Goal: Task Accomplishment & Management: Complete application form

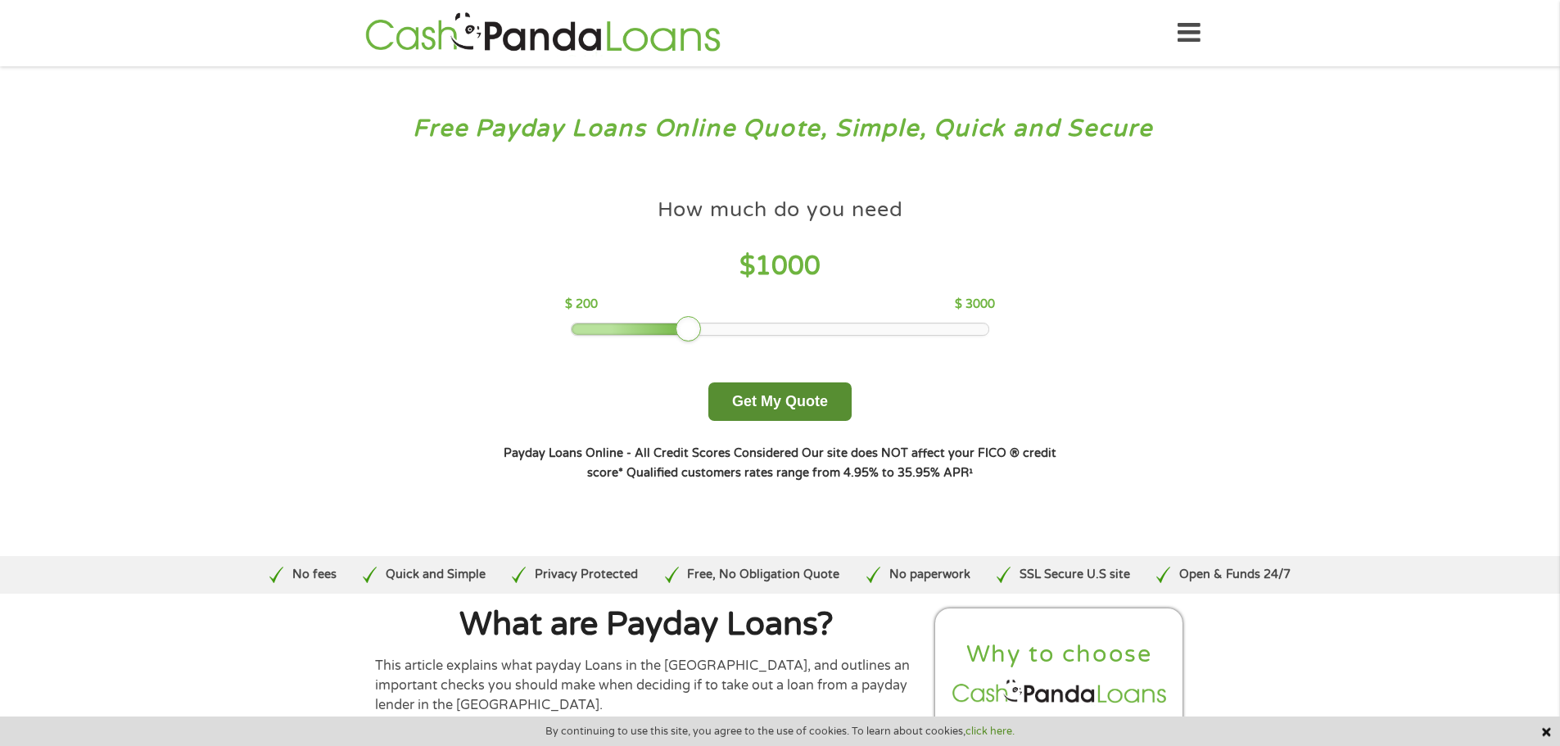
click at [770, 408] on button "Get My Quote" at bounding box center [779, 401] width 143 height 38
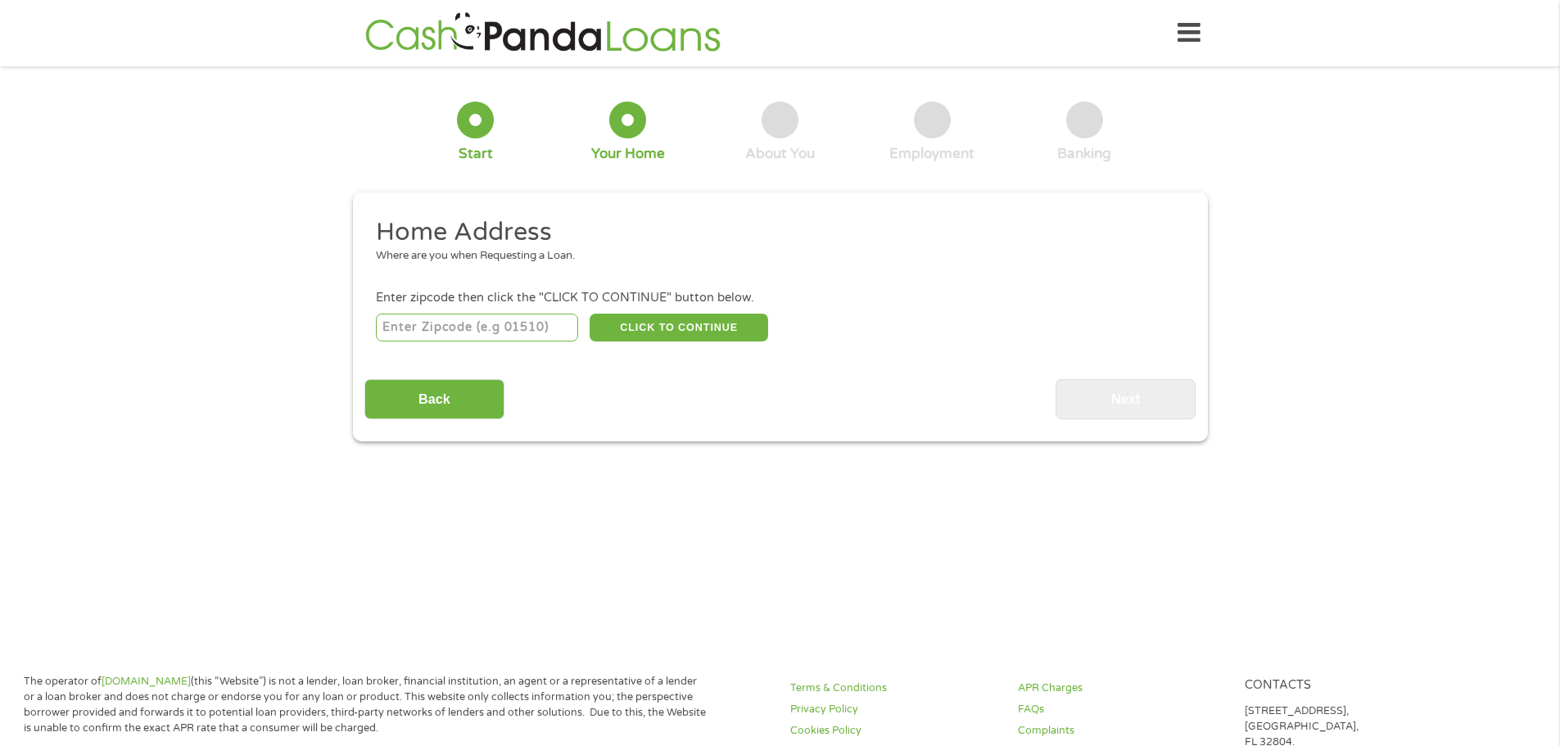
click at [522, 333] on input "number" at bounding box center [477, 328] width 202 height 28
type input "77025"
click at [639, 335] on button "CLICK TO CONTINUE" at bounding box center [679, 328] width 178 height 28
type input "77025"
type input "Houston"
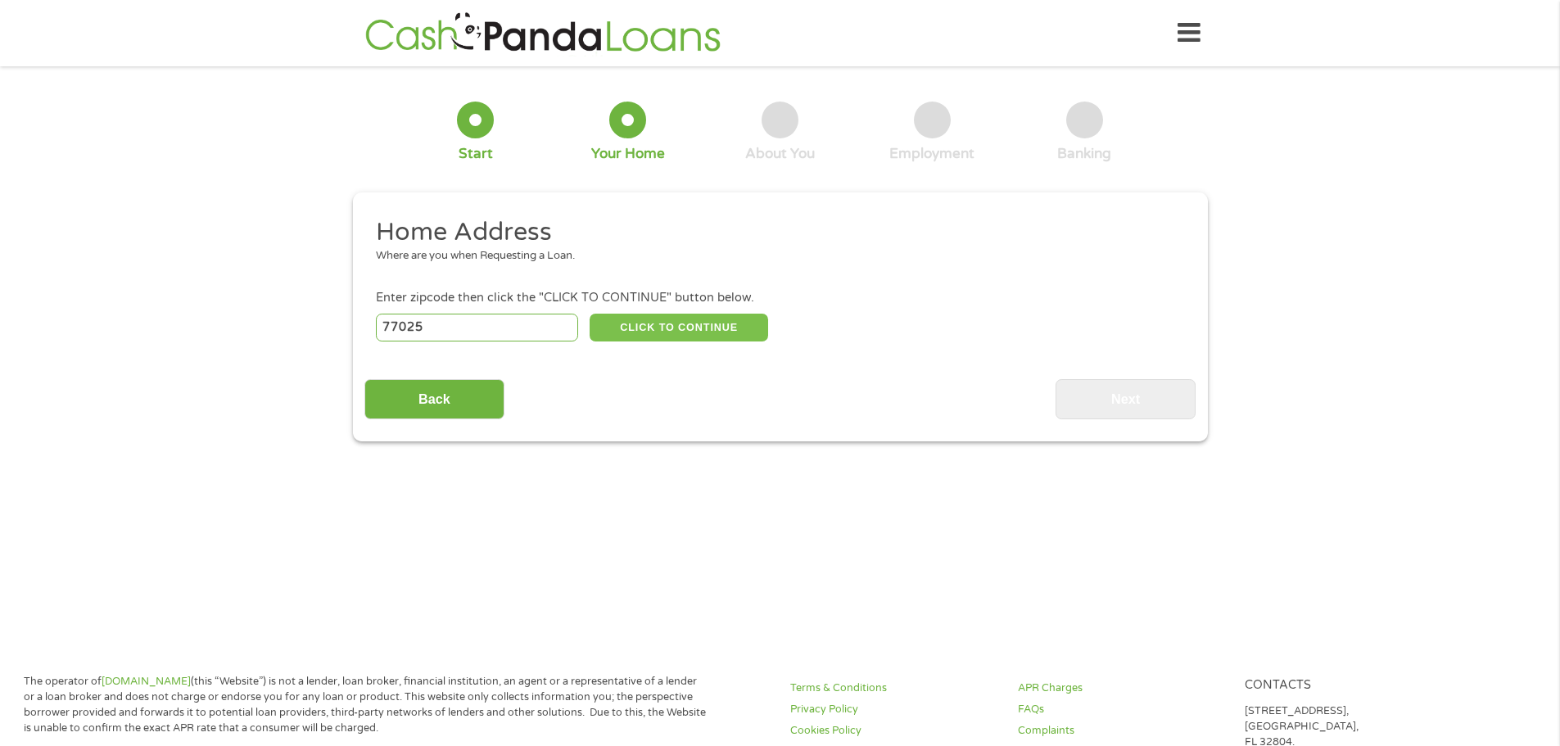
select select "Texas"
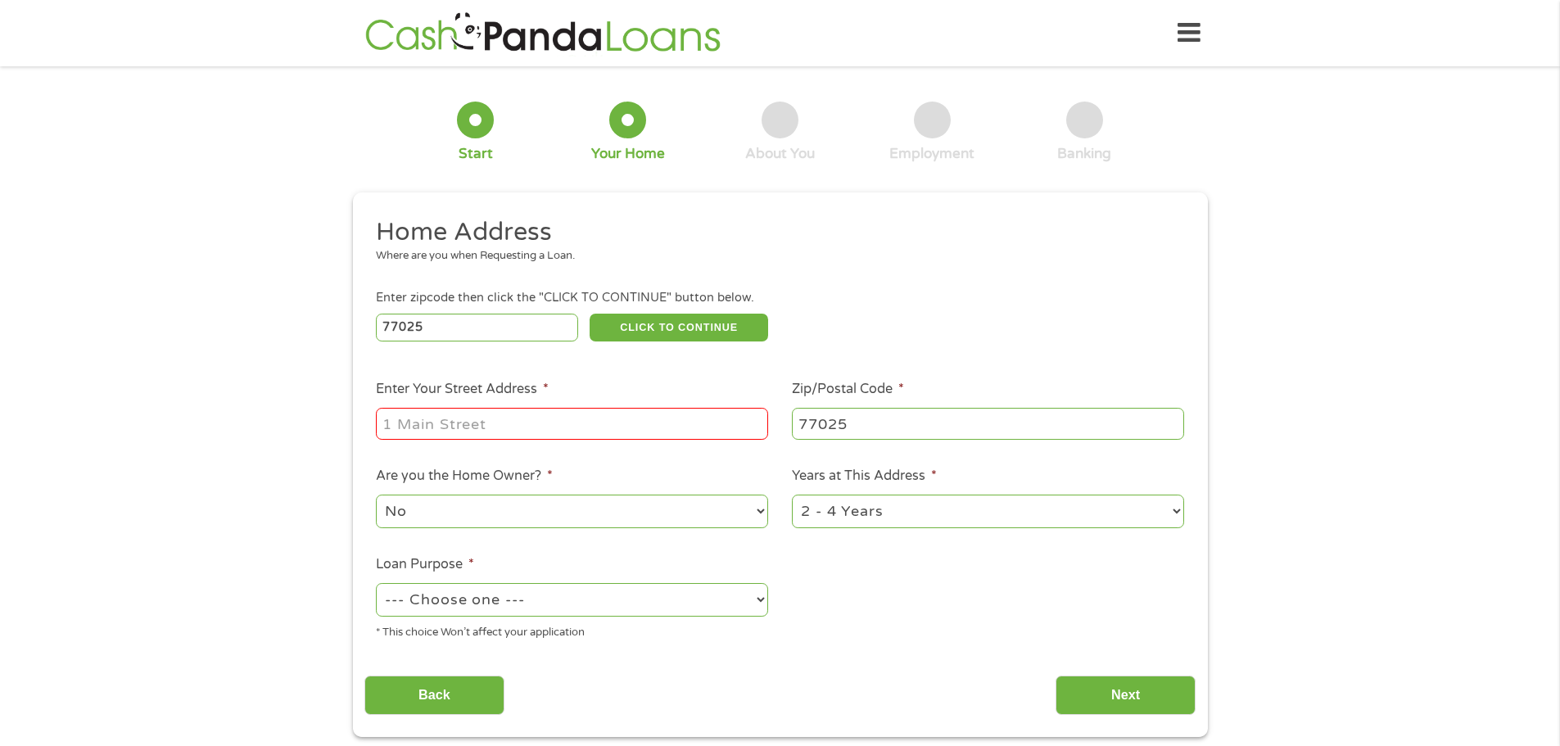
click at [519, 423] on input "Enter Your Street Address *" at bounding box center [572, 423] width 392 height 31
type input "7490 Brompton St, #224"
click at [941, 514] on select "1 Year or less 1 - 2 Years 2 - 4 Years Over 4 Years" at bounding box center [988, 512] width 392 height 34
select select "60months"
click at [792, 495] on select "1 Year or less 1 - 2 Years 2 - 4 Years Over 4 Years" at bounding box center [988, 512] width 392 height 34
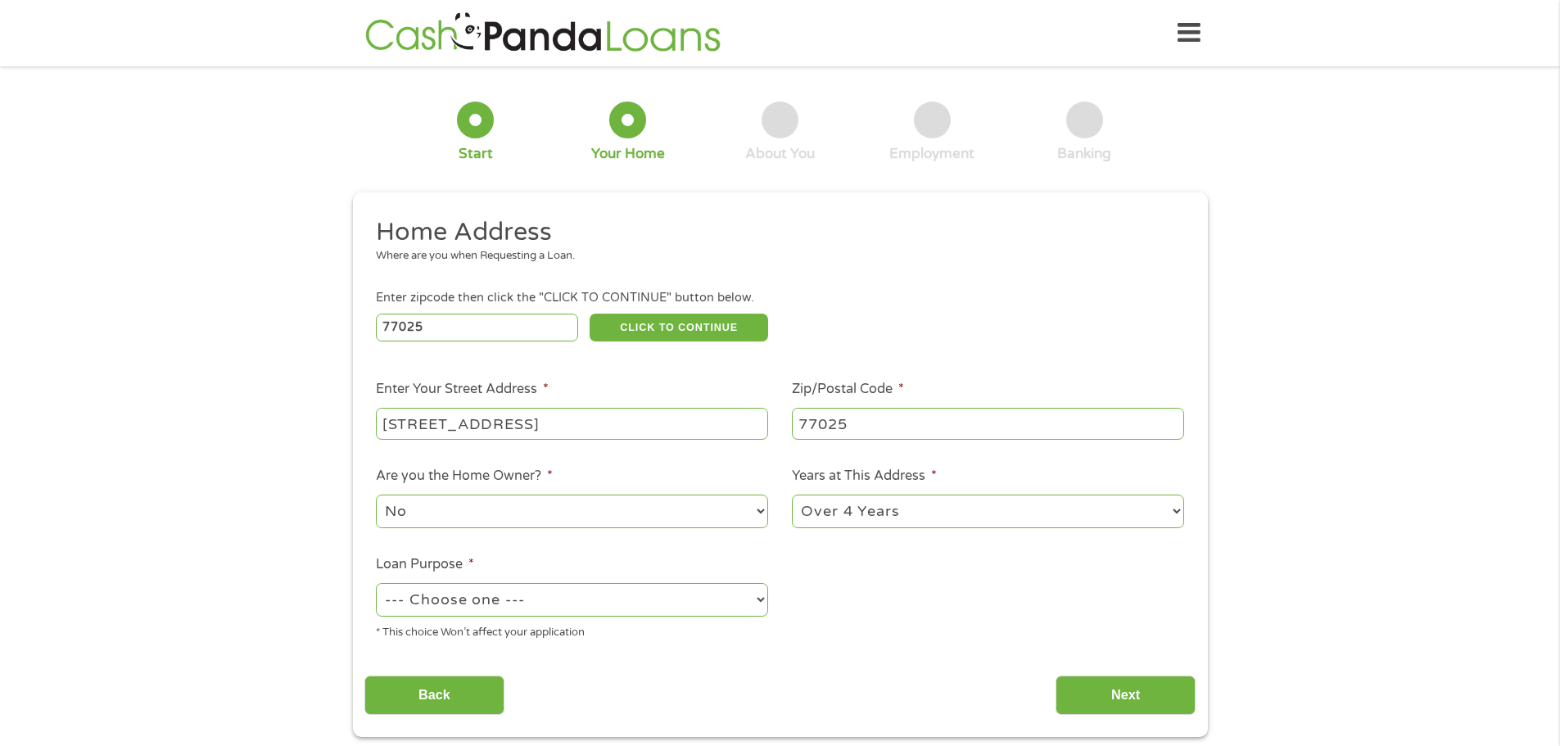
click at [605, 590] on select "--- Choose one --- Pay Bills Debt Consolidation Home Improvement Major Purchase…" at bounding box center [572, 600] width 392 height 34
select select "medicalexpenses"
click at [376, 583] on select "--- Choose one --- Pay Bills Debt Consolidation Home Improvement Major Purchase…" at bounding box center [572, 600] width 392 height 34
click at [1091, 696] on input "Next" at bounding box center [1125, 696] width 140 height 40
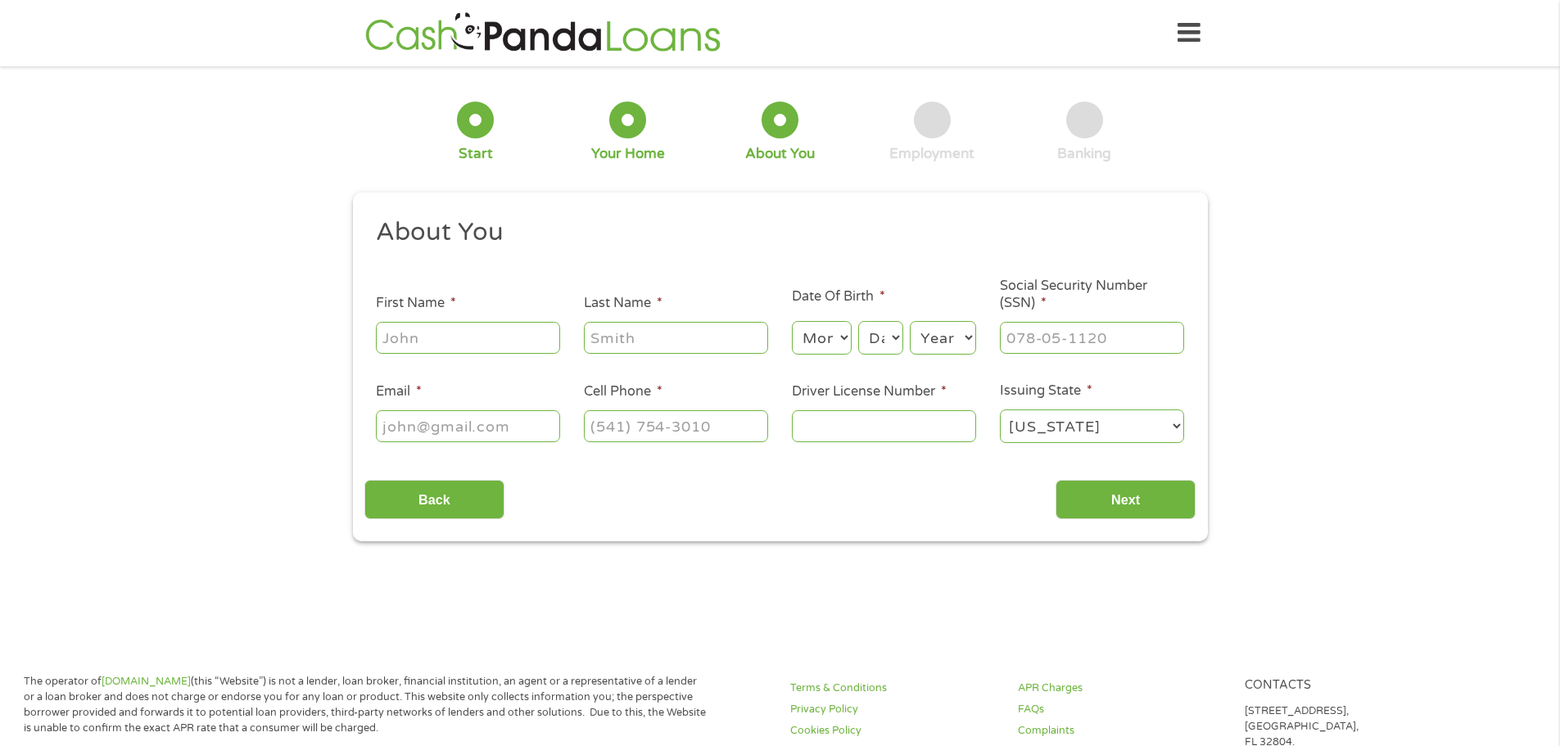
scroll to position [7, 7]
click at [416, 332] on input "First Name *" at bounding box center [468, 337] width 184 height 31
type input "Tonesha"
type input "Borner"
type input "toneshaann@gmail.com"
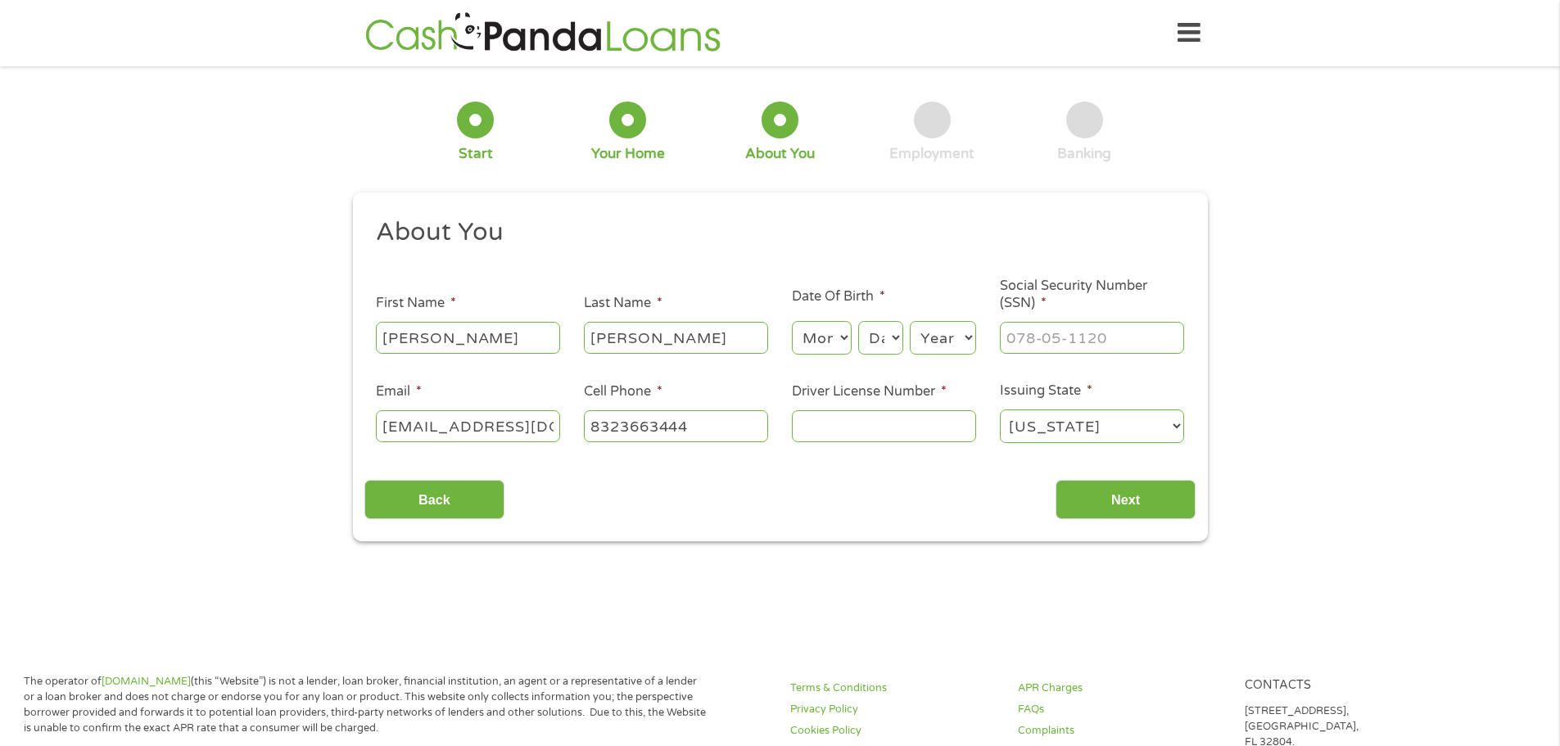
type input "(832) 366-3444"
click at [832, 337] on select "Month 1 2 3 4 5 6 7 8 9 10 11 12" at bounding box center [822, 338] width 60 height 34
select select "2"
click at [792, 321] on select "Month 1 2 3 4 5 6 7 8 9 10 11 12" at bounding box center [822, 338] width 60 height 34
click at [884, 336] on select "Day 1 2 3 4 5 6 7 8 9 10 11 12 13 14 15 16 17 18 19 20 21 22 23 24 25 26 27 28 …" at bounding box center [880, 338] width 44 height 34
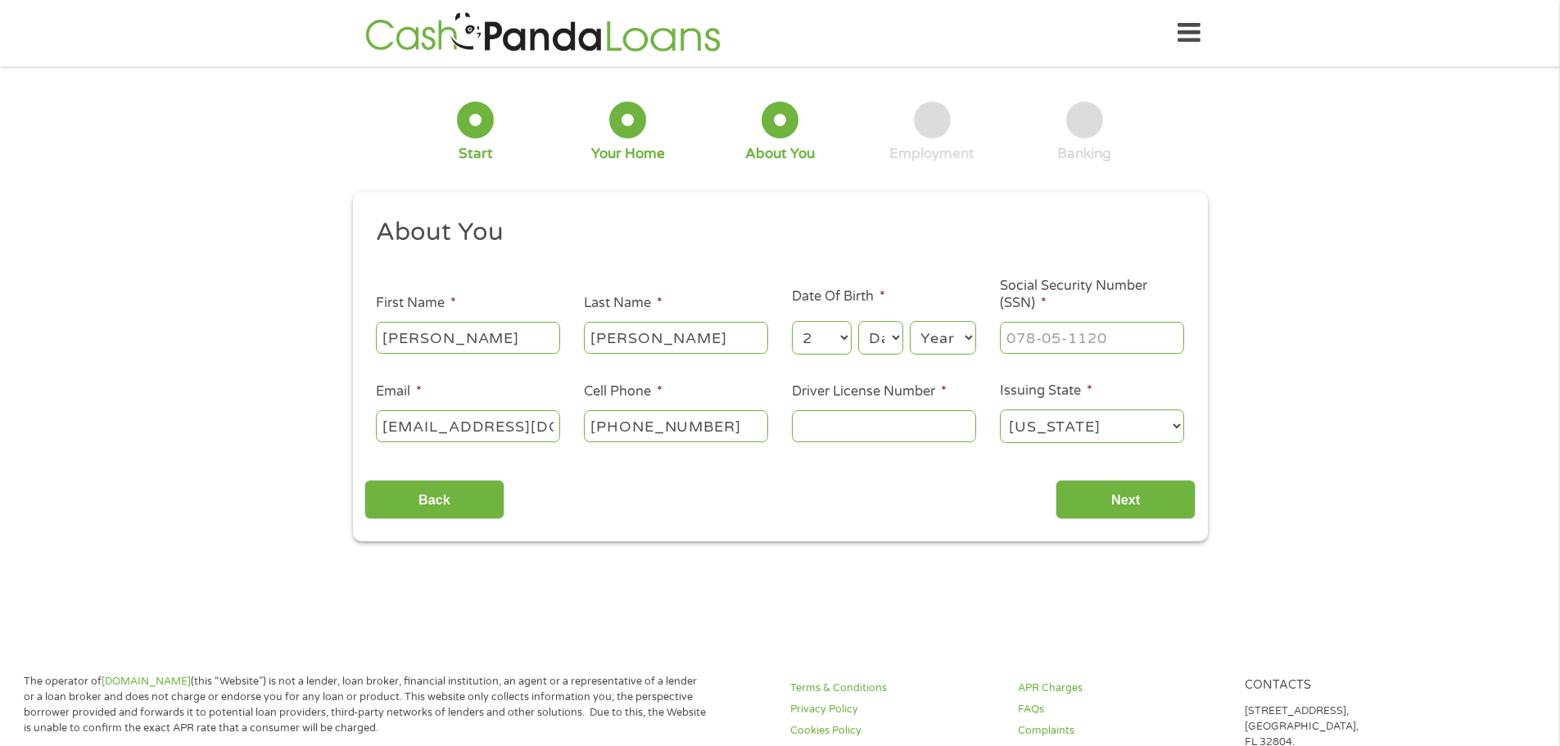
select select "4"
click at [858, 321] on select "Day 1 2 3 4 5 6 7 8 9 10 11 12 13 14 15 16 17 18 19 20 21 22 23 24 25 26 27 28 …" at bounding box center [880, 338] width 44 height 34
click at [947, 339] on select "Year 2007 2006 2005 2004 2003 2002 2001 2000 1999 1998 1997 1996 1995 1994 1993…" at bounding box center [943, 338] width 66 height 34
select select "1982"
click at [910, 321] on select "Year 2007 2006 2005 2004 2003 2002 2001 2000 1999 1998 1997 1996 1995 1994 1993…" at bounding box center [943, 338] width 66 height 34
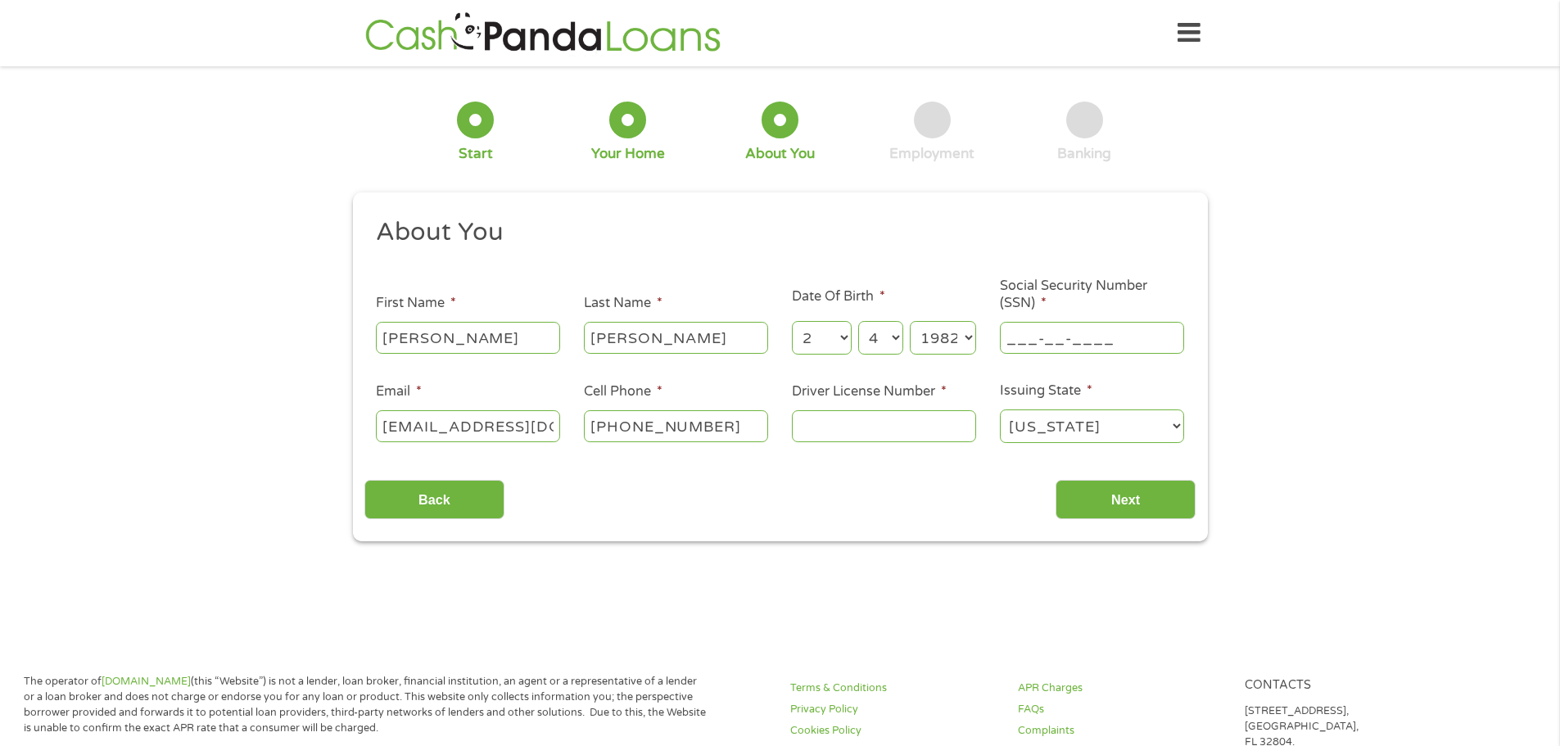
drag, startPoint x: 1048, startPoint y: 335, endPoint x: 1055, endPoint y: 329, distance: 9.3
click at [1053, 332] on input "___-__-____" at bounding box center [1092, 337] width 184 height 31
drag, startPoint x: 1120, startPoint y: 339, endPoint x: 641, endPoint y: 269, distance: 484.2
click at [641, 269] on ul "About You This field is hidden when viewing the form Title * --- Choose one ---…" at bounding box center [779, 337] width 831 height 242
type input "452-57-4162"
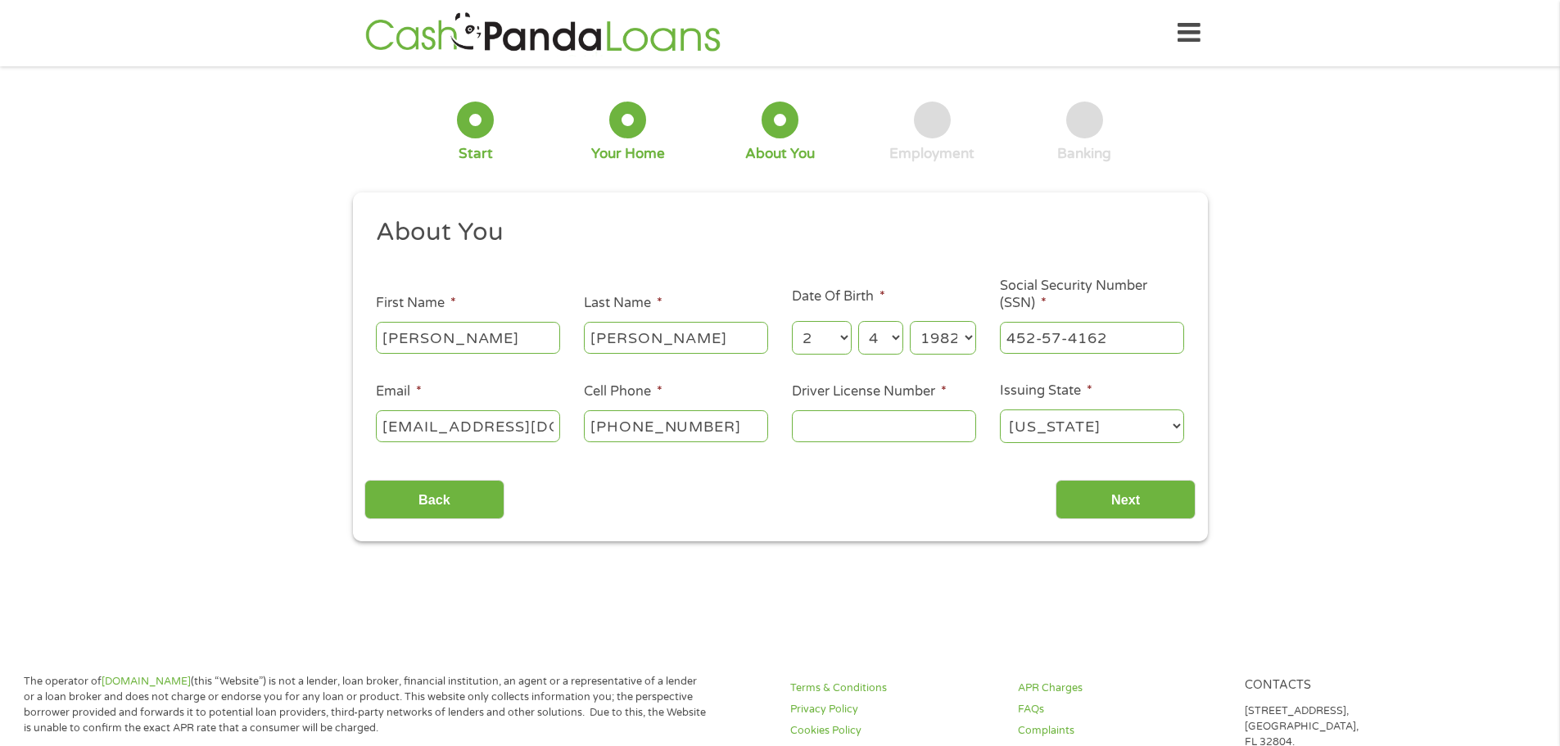
click at [909, 427] on input "Driver License Number *" at bounding box center [884, 425] width 184 height 31
type input "40685250"
click at [1161, 510] on input "Next" at bounding box center [1125, 500] width 140 height 40
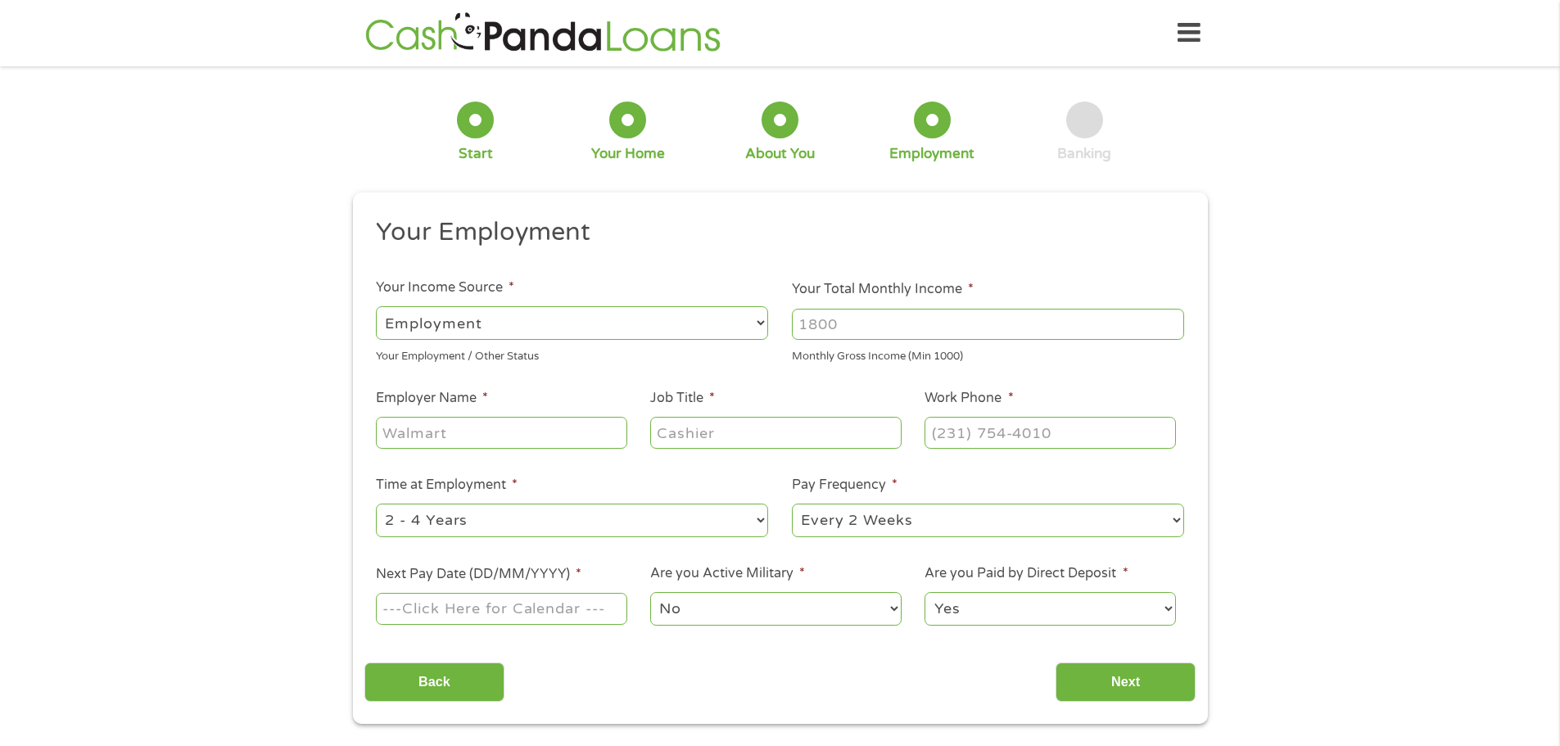
click at [842, 328] on input "Your Total Monthly Income *" at bounding box center [988, 324] width 392 height 31
type input "4000"
click at [553, 425] on input "Employer Name *" at bounding box center [501, 432] width 251 height 31
type input "h"
type input "Harris County IFS"
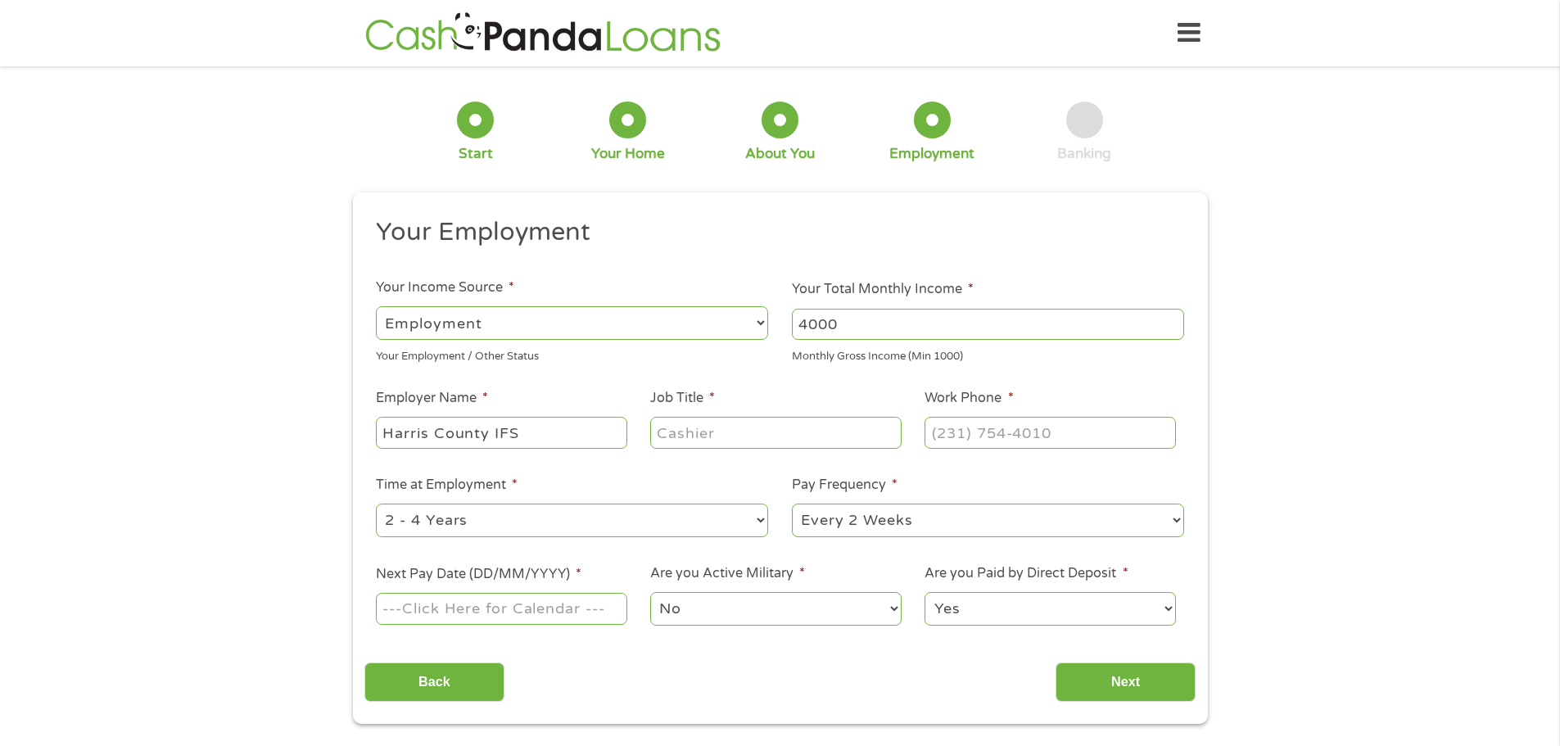
click at [706, 435] on input "Job Title *" at bounding box center [775, 432] width 251 height 31
type input "Administrative Coordinator"
click at [937, 427] on input "(___) ___-____" at bounding box center [1049, 432] width 251 height 31
type input "(832) 927-5209"
click at [558, 614] on input "Next Pay Date (DD/MM/YYYY) *" at bounding box center [501, 608] width 251 height 31
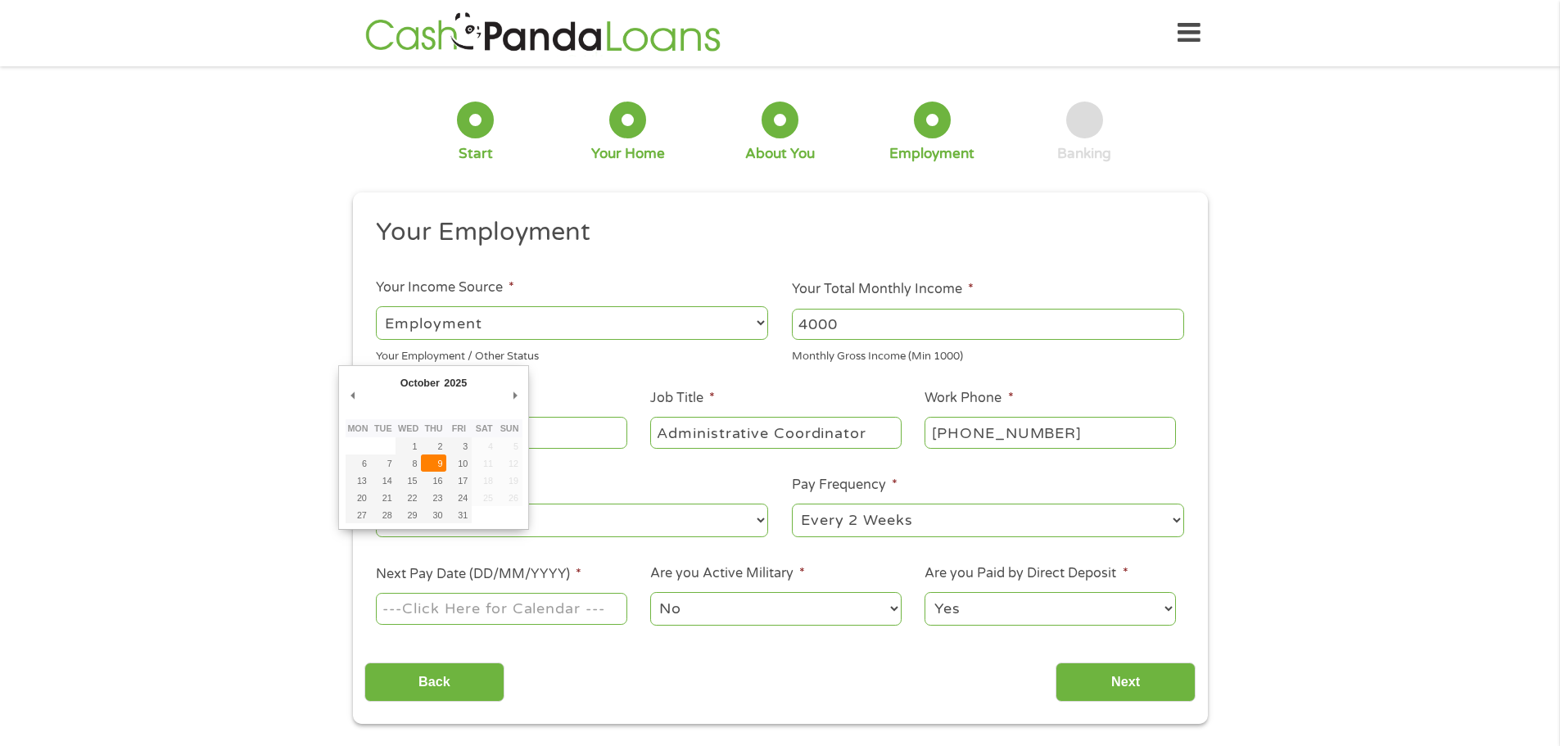
type input "09/10/2025"
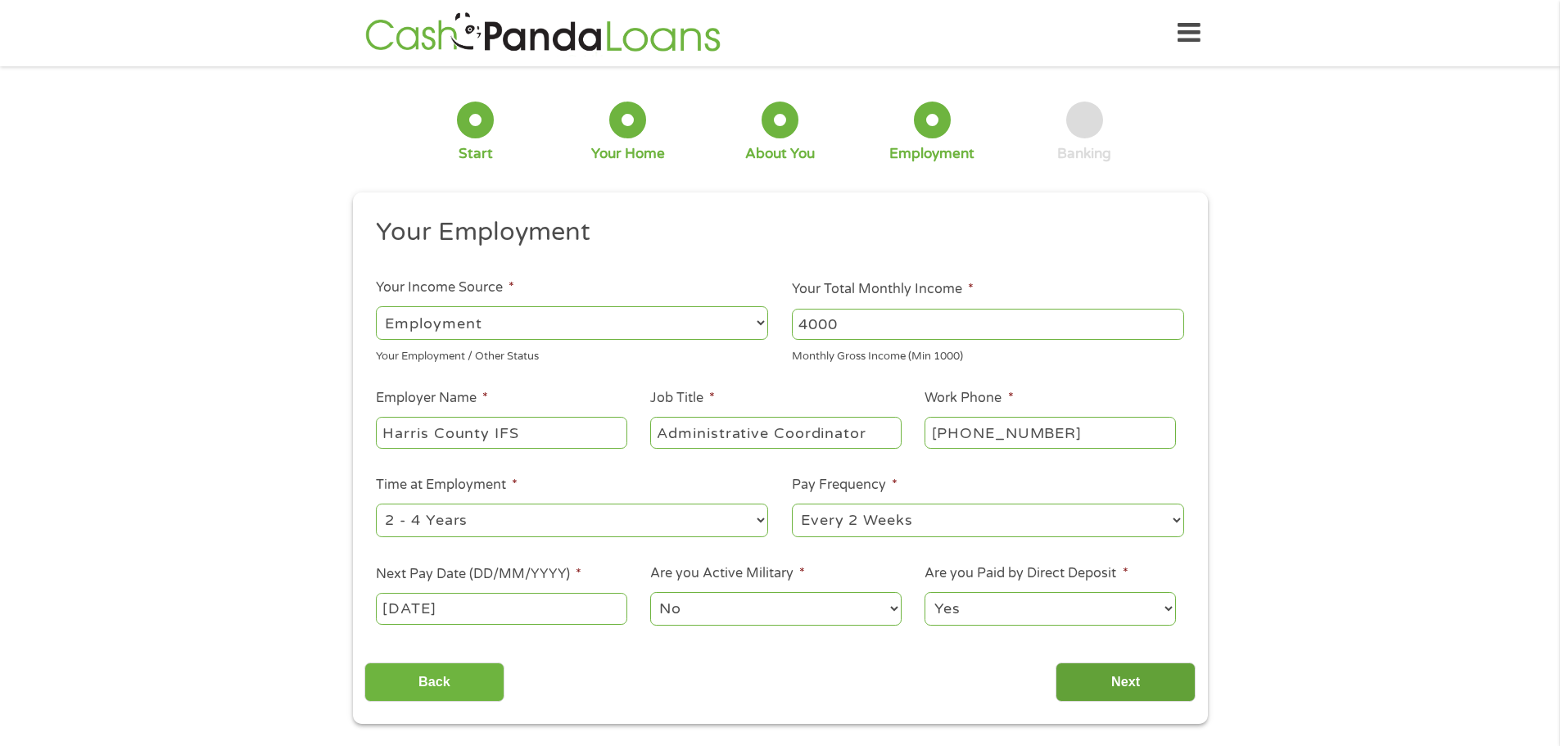
click at [1131, 693] on input "Next" at bounding box center [1125, 682] width 140 height 40
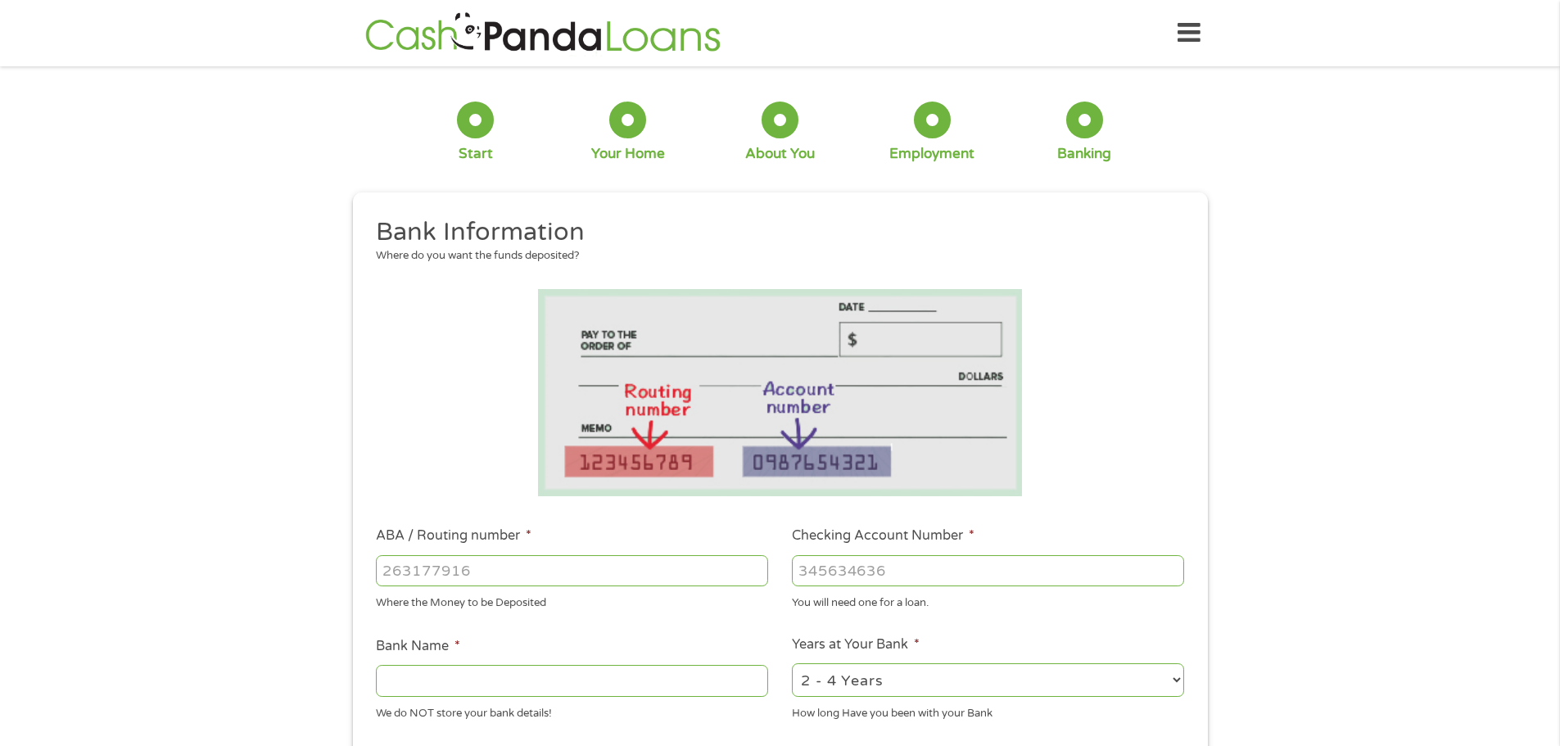
click at [478, 567] on input "ABA / Routing number *" at bounding box center [572, 570] width 392 height 31
type input "031176110"
type input "CAPITAL ONE NA"
type input "031176110"
click at [851, 576] on input "Checking Account Number *" at bounding box center [988, 570] width 392 height 31
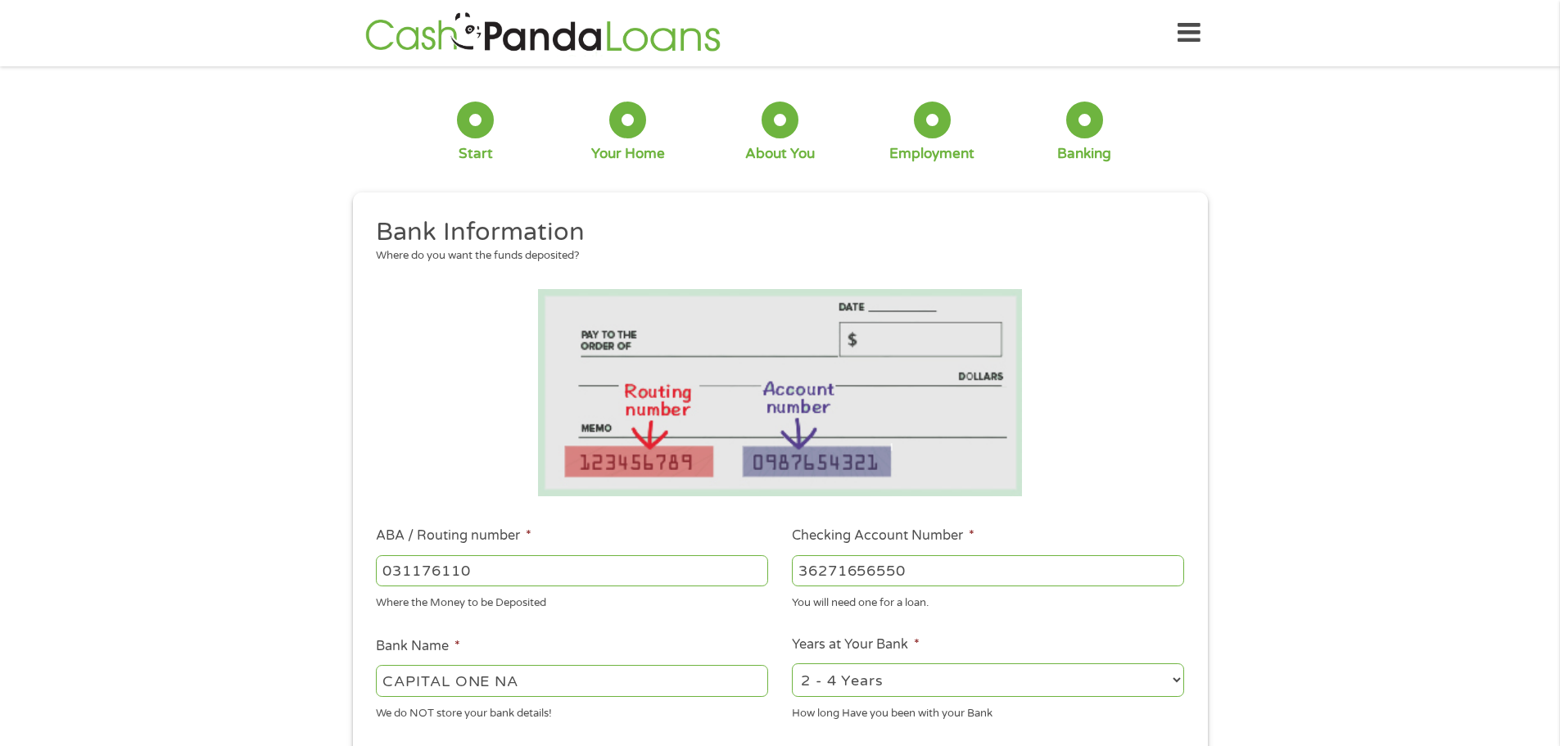
scroll to position [164, 0]
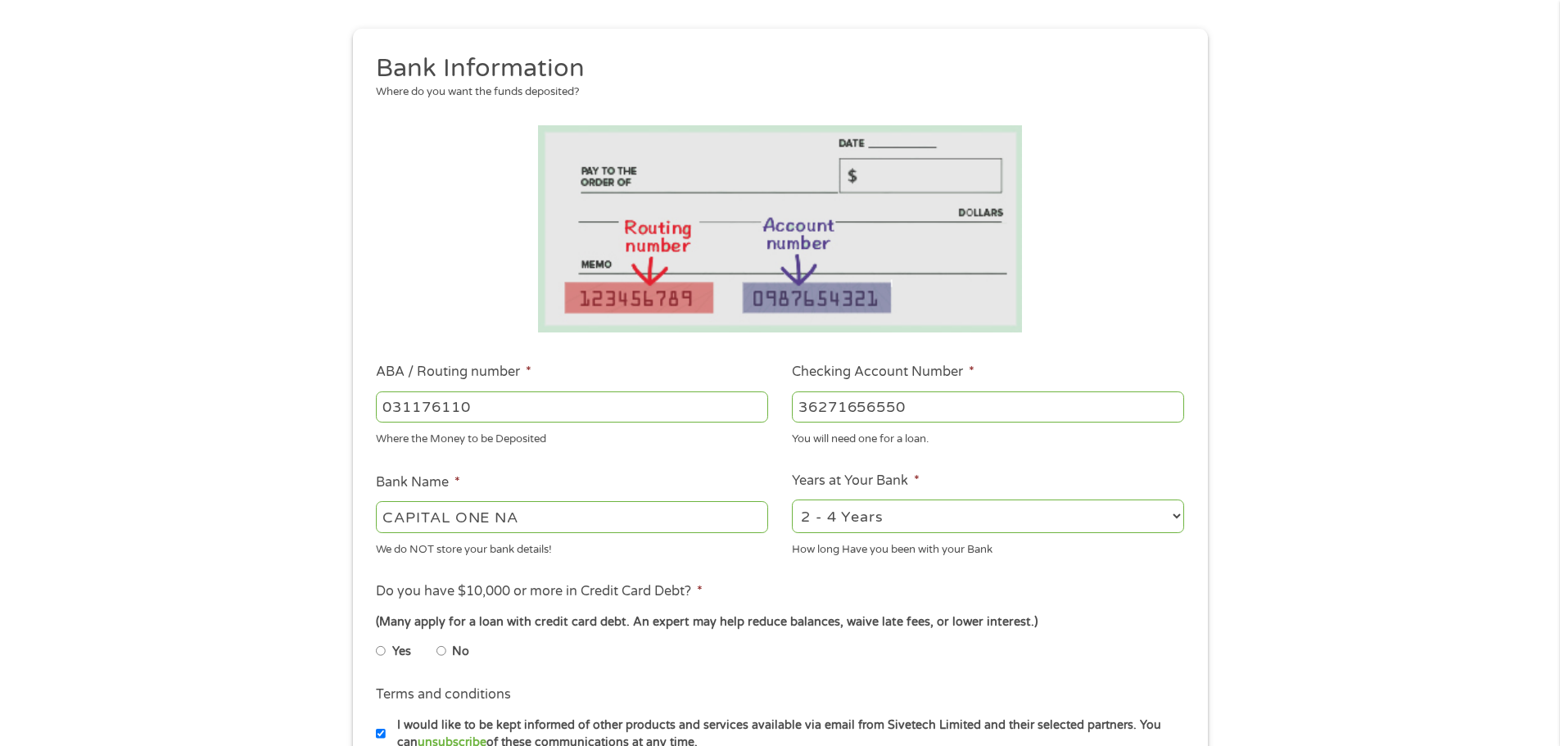
type input "36271656550"
click at [432, 637] on li "Yes" at bounding box center [406, 651] width 61 height 32
click at [441, 647] on input "No" at bounding box center [441, 651] width 10 height 26
radio input "true"
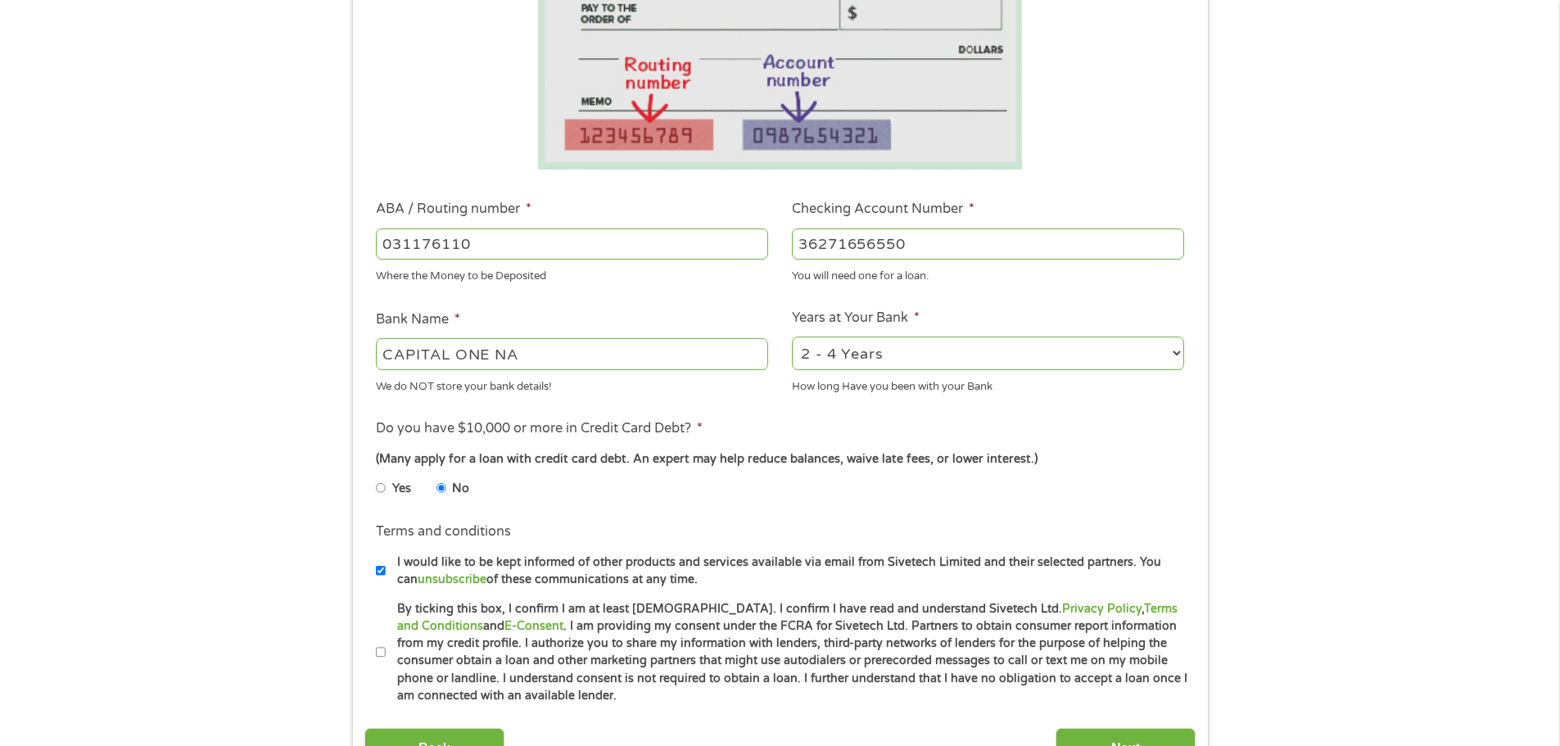
scroll to position [409, 0]
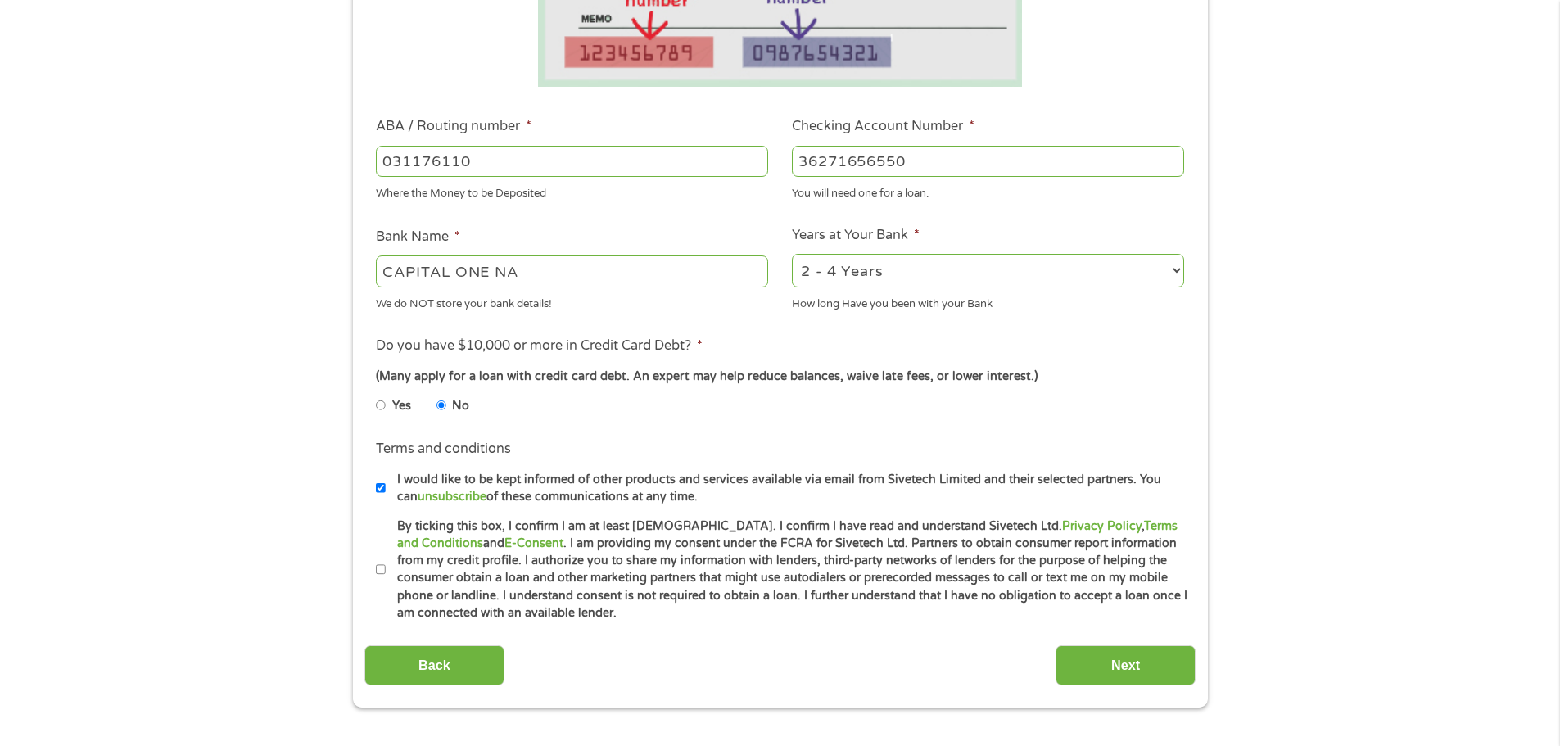
click at [382, 566] on input "By ticking this box, I confirm I am at least 18 years old. I confirm I have rea…" at bounding box center [381, 570] width 10 height 26
checkbox input "true"
click at [1101, 671] on input "Next" at bounding box center [1125, 665] width 140 height 40
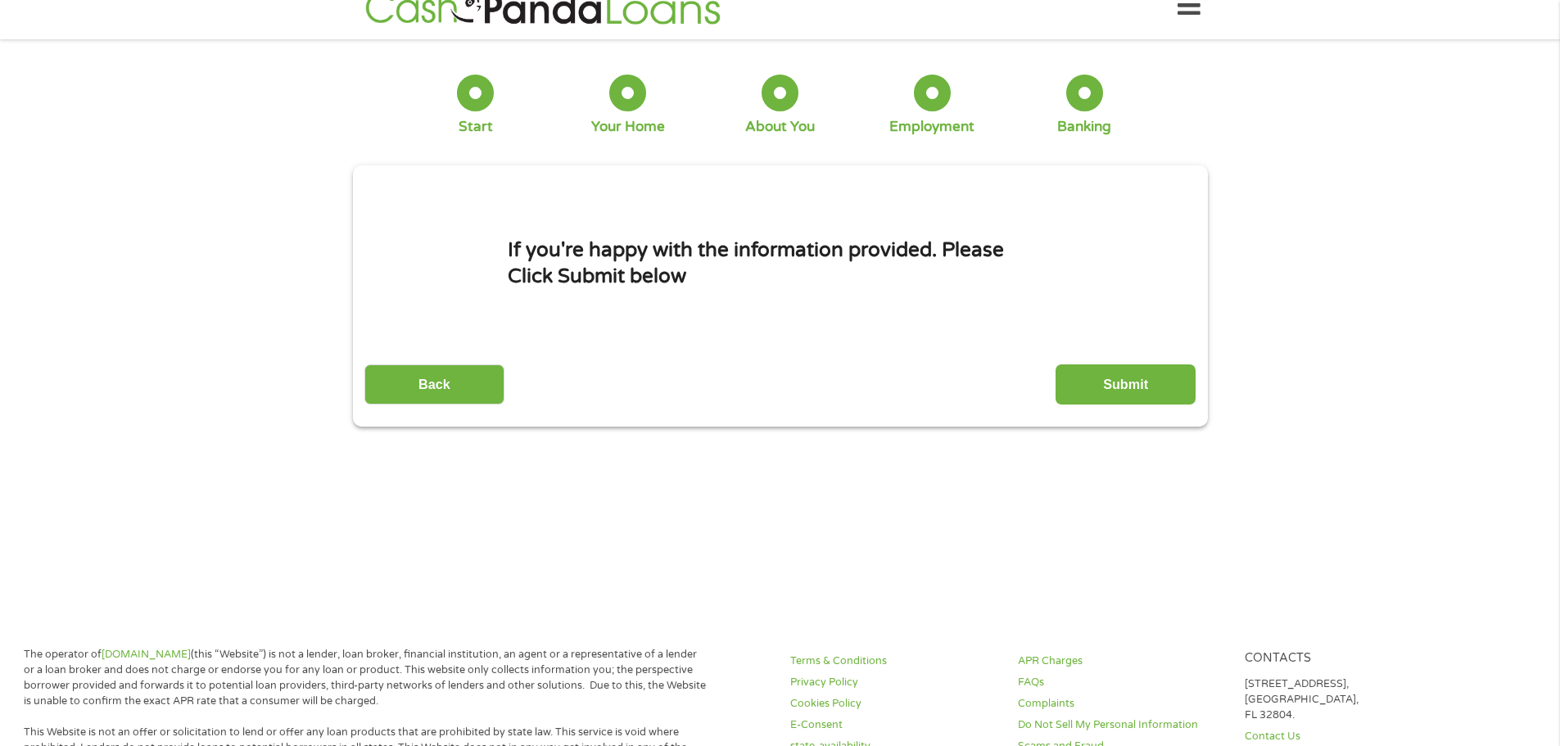
scroll to position [0, 0]
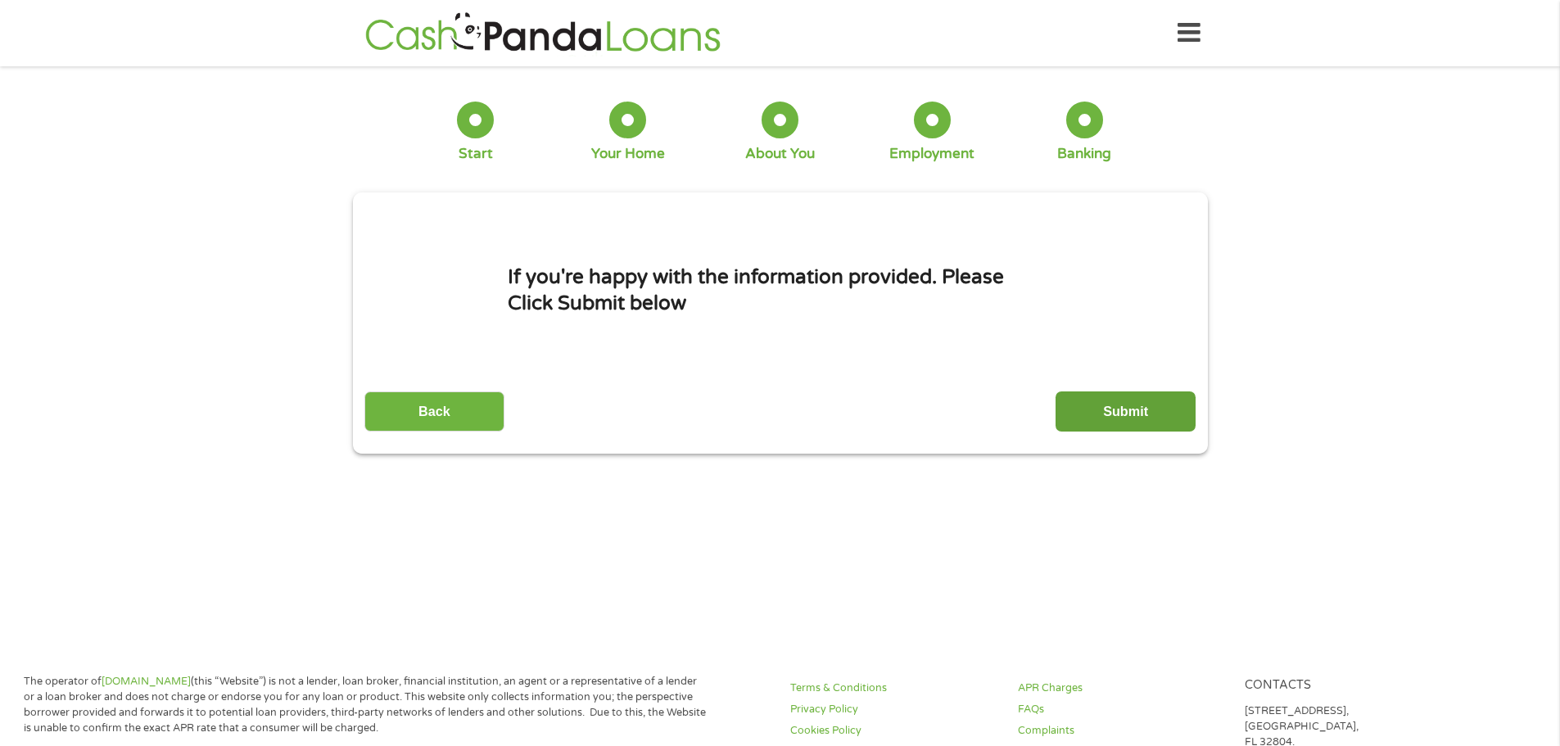
click at [1133, 419] on input "Submit" at bounding box center [1125, 411] width 140 height 40
